Goal: Task Accomplishment & Management: Complete application form

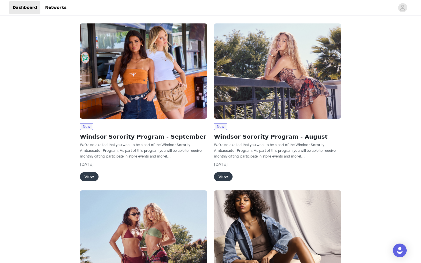
click at [90, 177] on button "View" at bounding box center [89, 176] width 19 height 9
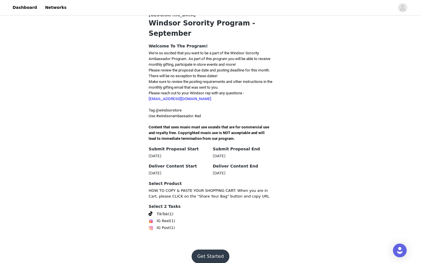
scroll to position [115, 0]
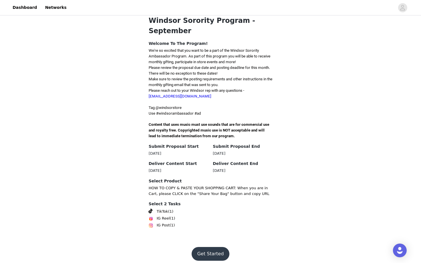
click at [149, 209] on span at bounding box center [151, 211] width 4 height 5
click at [151, 224] on img at bounding box center [151, 226] width 5 height 5
click at [214, 250] on button "Get Started" at bounding box center [211, 254] width 38 height 14
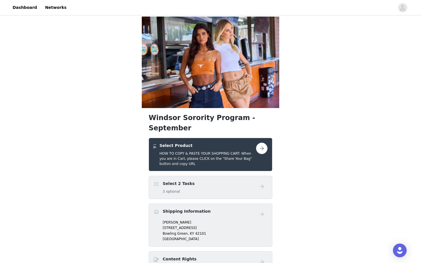
click at [259, 143] on button "button" at bounding box center [261, 148] width 11 height 11
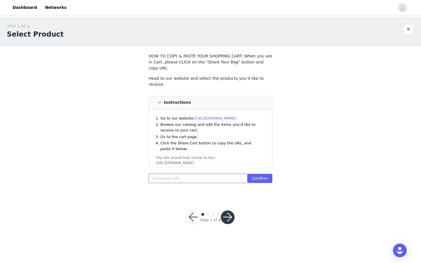
click at [226, 175] on input "text" at bounding box center [198, 178] width 99 height 9
paste input "[URL][DOMAIN_NAME]"
type input "[URL][DOMAIN_NAME]"
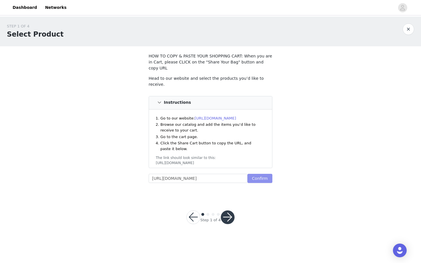
click at [254, 174] on button "Confirm" at bounding box center [259, 178] width 25 height 9
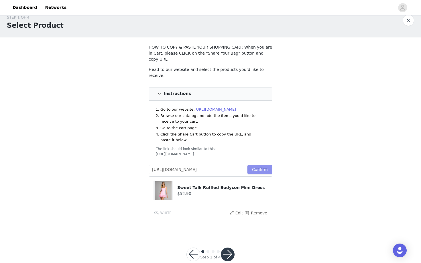
scroll to position [14, 0]
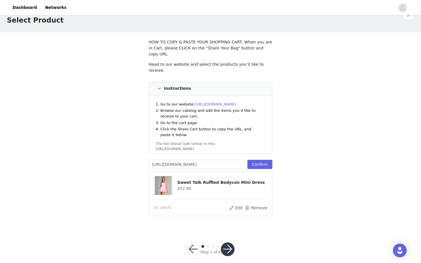
click at [228, 244] on button "button" at bounding box center [228, 250] width 14 height 14
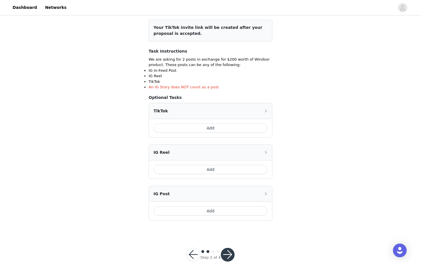
scroll to position [82, 0]
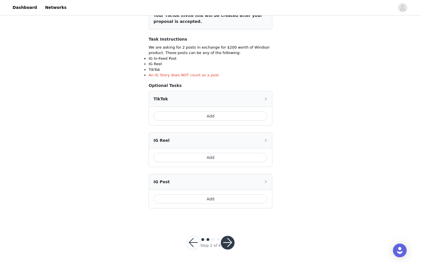
click at [235, 119] on button "Add" at bounding box center [210, 116] width 114 height 9
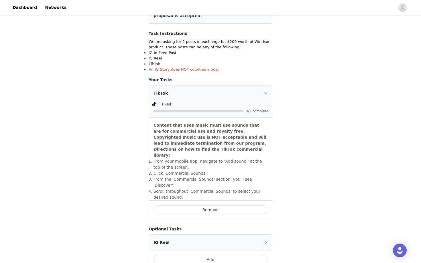
scroll to position [91, 0]
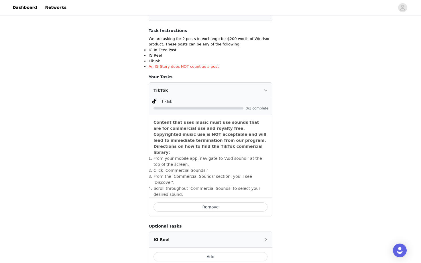
click at [261, 90] on div "TikTok" at bounding box center [210, 90] width 123 height 15
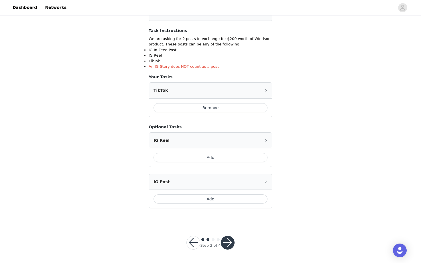
scroll to position [91, 0]
click at [225, 200] on button "Add" at bounding box center [210, 199] width 114 height 9
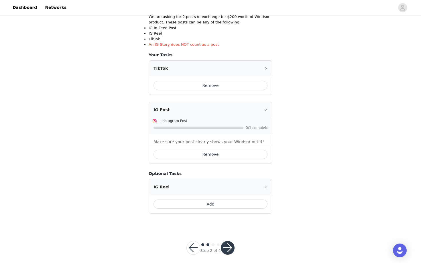
scroll to position [114, 0]
click at [231, 248] on button "button" at bounding box center [228, 248] width 14 height 14
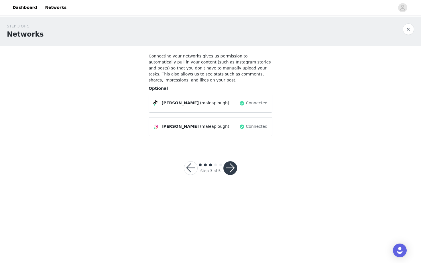
click at [233, 169] on button "button" at bounding box center [230, 168] width 14 height 14
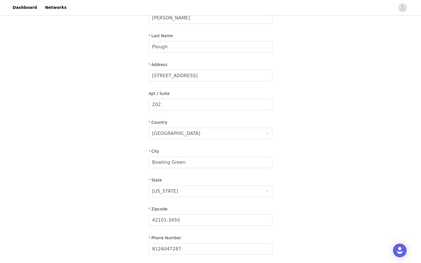
scroll to position [127, 0]
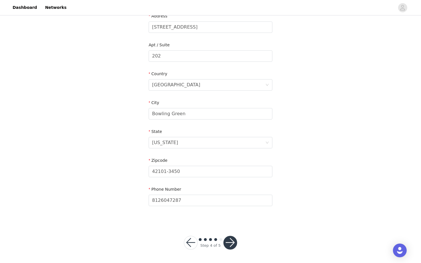
click at [231, 242] on button "button" at bounding box center [230, 243] width 14 height 14
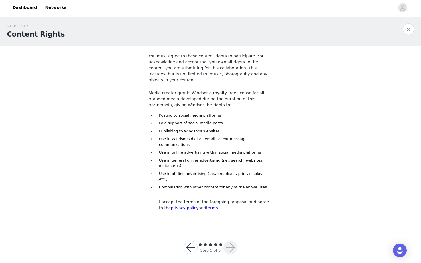
click at [150, 200] on input "checkbox" at bounding box center [151, 202] width 4 height 4
checkbox input "true"
click at [224, 241] on button "button" at bounding box center [230, 248] width 14 height 14
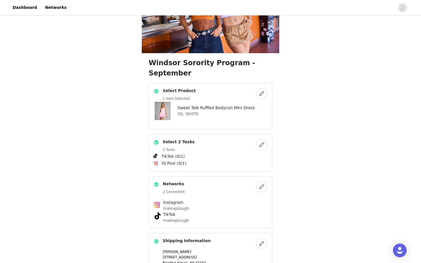
scroll to position [48, 0]
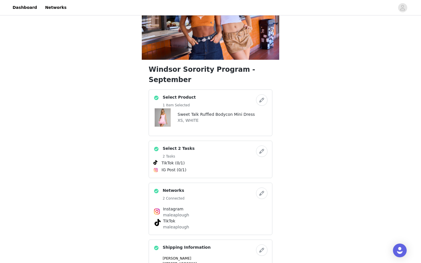
click at [258, 94] on button "button" at bounding box center [261, 99] width 11 height 11
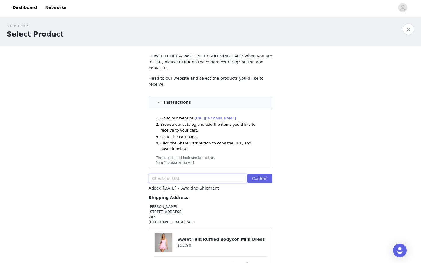
click at [214, 174] on input "text" at bounding box center [198, 178] width 99 height 9
paste input "[URL][DOMAIN_NAME]"
type input "[URL][DOMAIN_NAME]"
click at [261, 174] on button "Confirm" at bounding box center [259, 178] width 25 height 9
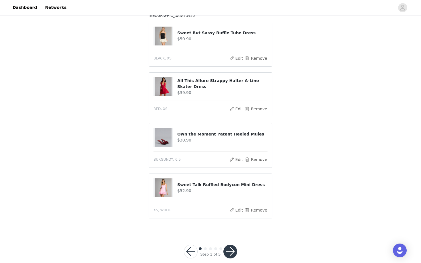
scroll to position [209, 0]
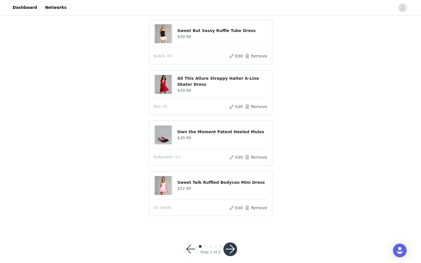
click at [239, 236] on div "Step 1 of 5" at bounding box center [210, 249] width 67 height 27
click at [234, 243] on button "button" at bounding box center [230, 250] width 14 height 14
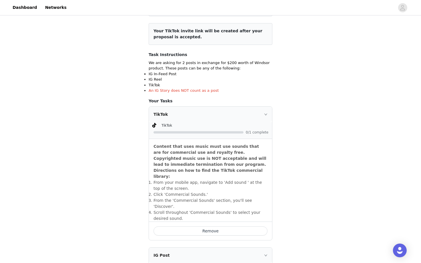
scroll to position [206, 0]
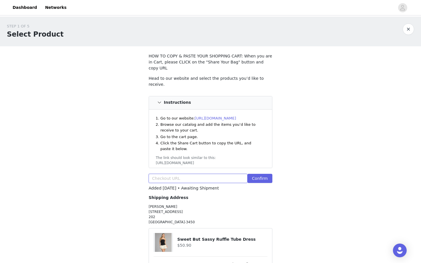
click at [158, 174] on input "text" at bounding box center [198, 178] width 99 height 9
paste input "[URL][DOMAIN_NAME]"
type input "[URL][DOMAIN_NAME]"
click at [270, 174] on button "Confirm" at bounding box center [259, 178] width 25 height 9
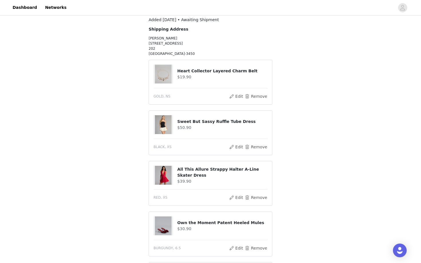
scroll to position [260, 0]
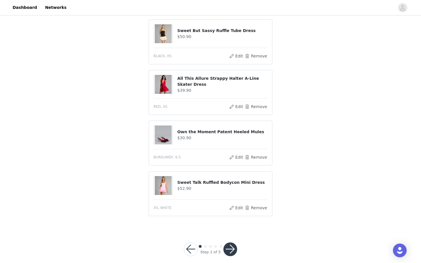
click at [234, 243] on button "button" at bounding box center [230, 250] width 14 height 14
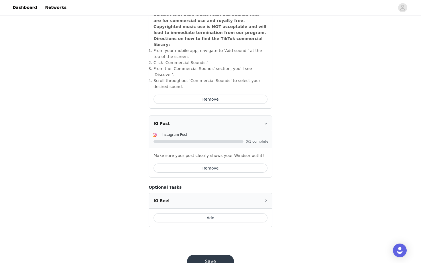
scroll to position [206, 0]
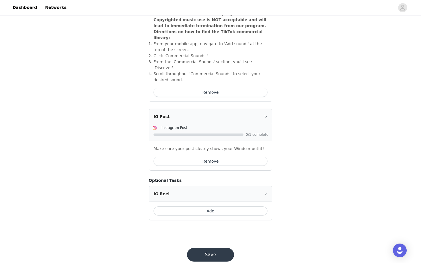
click at [227, 248] on button "Save" at bounding box center [210, 255] width 47 height 14
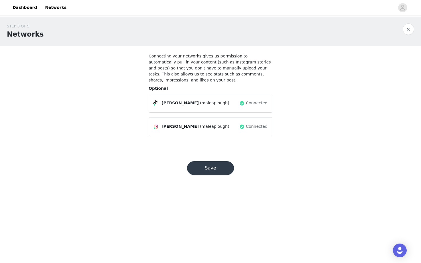
click at [222, 173] on button "Save" at bounding box center [210, 168] width 47 height 14
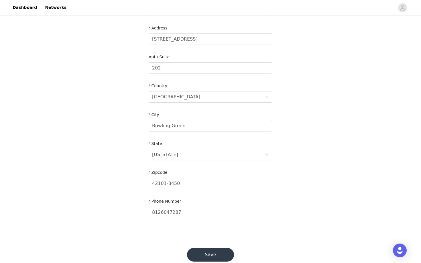
scroll to position [127, 0]
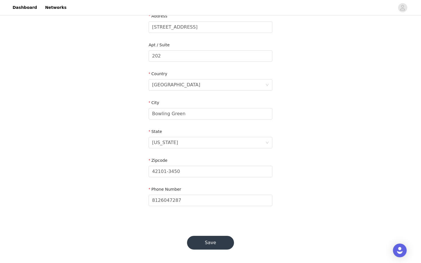
click at [217, 243] on button "Save" at bounding box center [210, 243] width 47 height 14
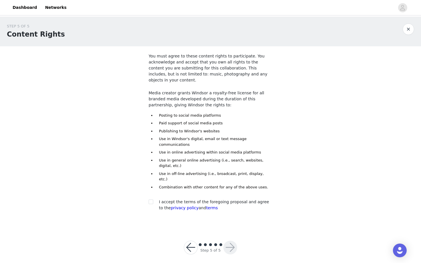
click at [149, 199] on div "I accept the terms of the foregoing proposal and agree to the privacy policy an…" at bounding box center [211, 205] width 124 height 12
click at [151, 200] on input "checkbox" at bounding box center [151, 202] width 4 height 4
checkbox input "true"
click at [226, 241] on button "button" at bounding box center [230, 248] width 14 height 14
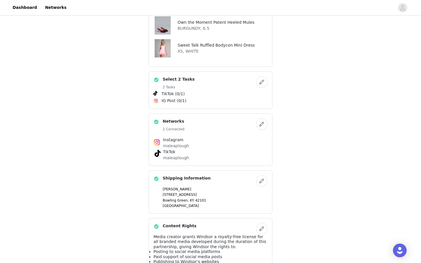
scroll to position [310, 0]
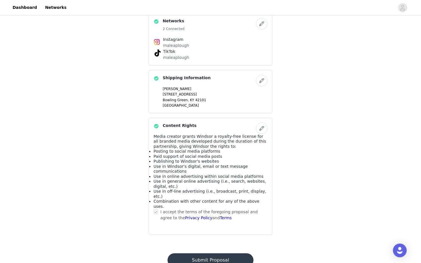
click at [219, 254] on button "Submit Proposal" at bounding box center [210, 261] width 86 height 14
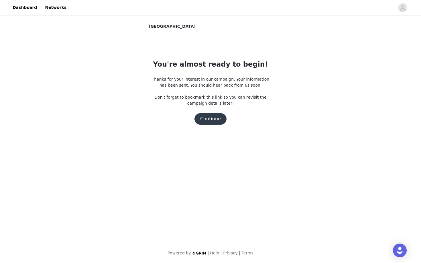
scroll to position [0, 0]
click at [220, 122] on button "Continue" at bounding box center [210, 118] width 32 height 11
